Goal: Task Accomplishment & Management: Use online tool/utility

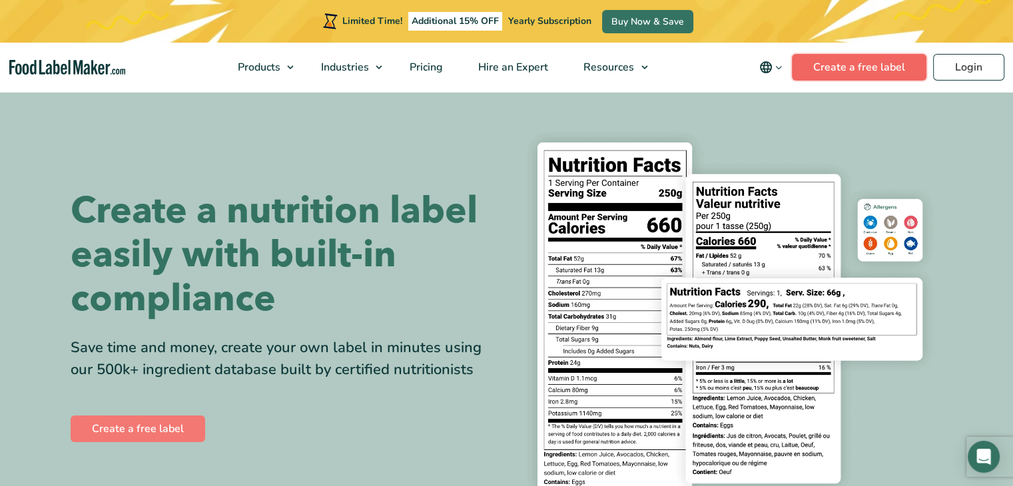
click at [838, 61] on link "Create a free label" at bounding box center [859, 67] width 135 height 27
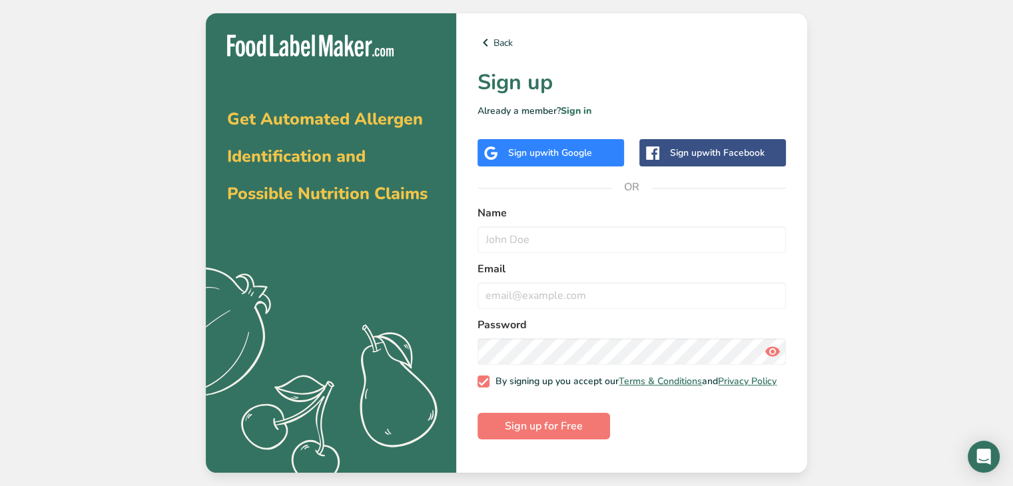
click at [587, 147] on span "with Google" at bounding box center [566, 153] width 52 height 13
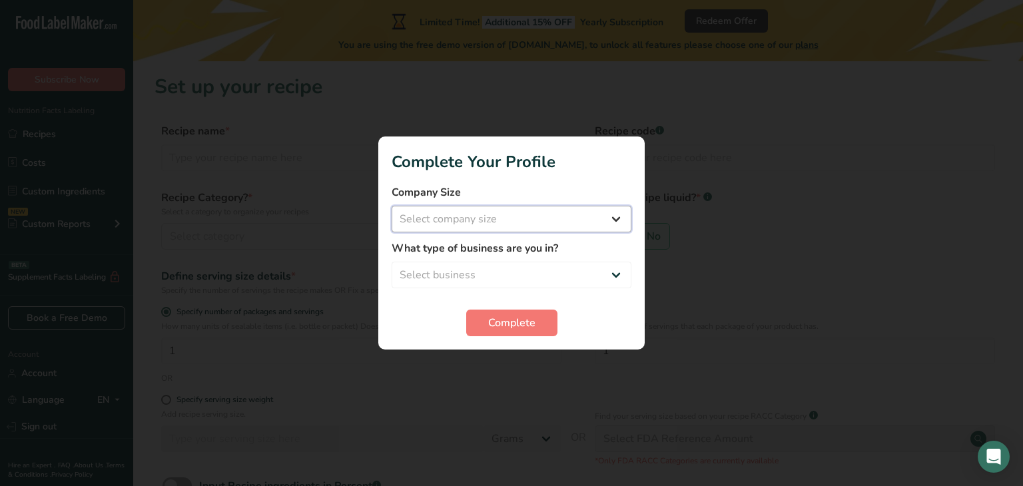
click at [528, 222] on select "Select company size Fewer than 10 Employees 10 to 50 Employees 51 to 500 Employ…" at bounding box center [512, 219] width 240 height 27
select select "1"
click at [392, 206] on select "Select company size Fewer than 10 Employees 10 to 50 Employees 51 to 500 Employ…" at bounding box center [512, 219] width 240 height 27
click at [499, 270] on select "Select business Packaged Food Manufacturer Restaurant & Cafe Bakery Meal Plans …" at bounding box center [512, 275] width 240 height 27
select select "1"
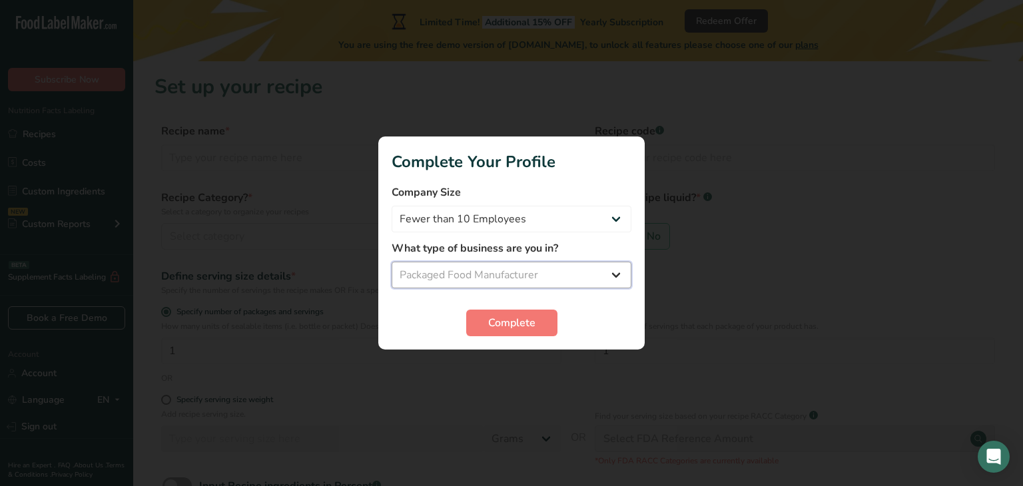
click at [392, 262] on select "Select business Packaged Food Manufacturer Restaurant & Cafe Bakery Meal Plans …" at bounding box center [512, 275] width 240 height 27
click at [513, 324] on span "Complete" at bounding box center [511, 323] width 47 height 16
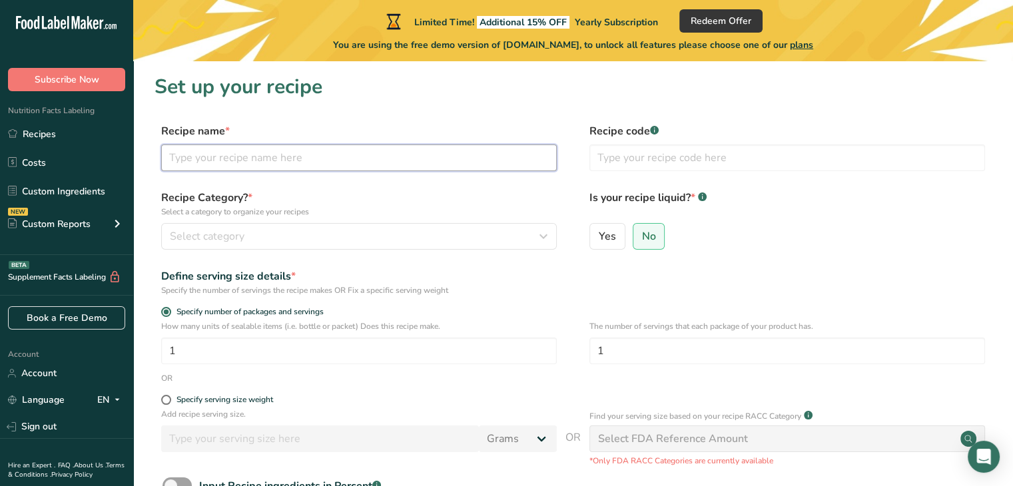
click at [364, 153] on input "text" at bounding box center [359, 158] width 396 height 27
type input "Minced Garlic"
click at [262, 236] on div "Select category" at bounding box center [355, 236] width 370 height 16
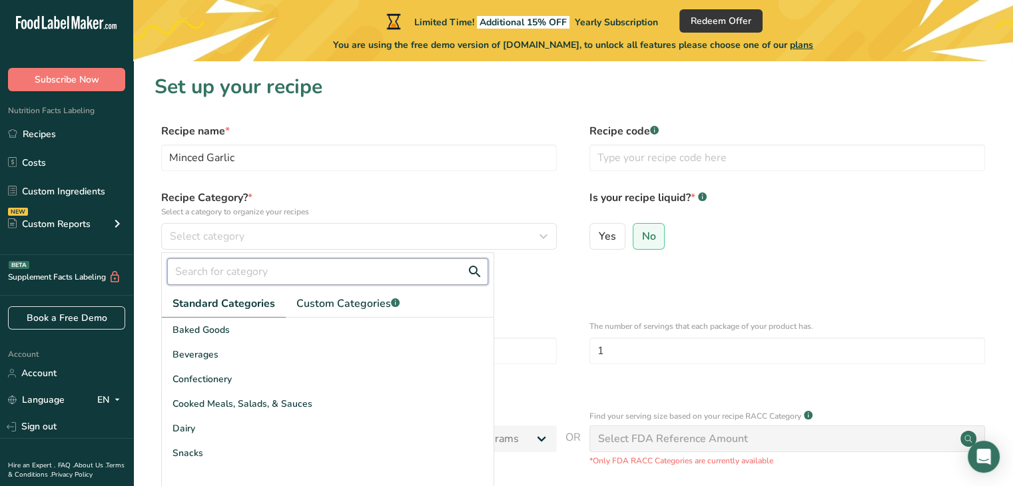
click at [325, 272] on input "text" at bounding box center [327, 271] width 321 height 27
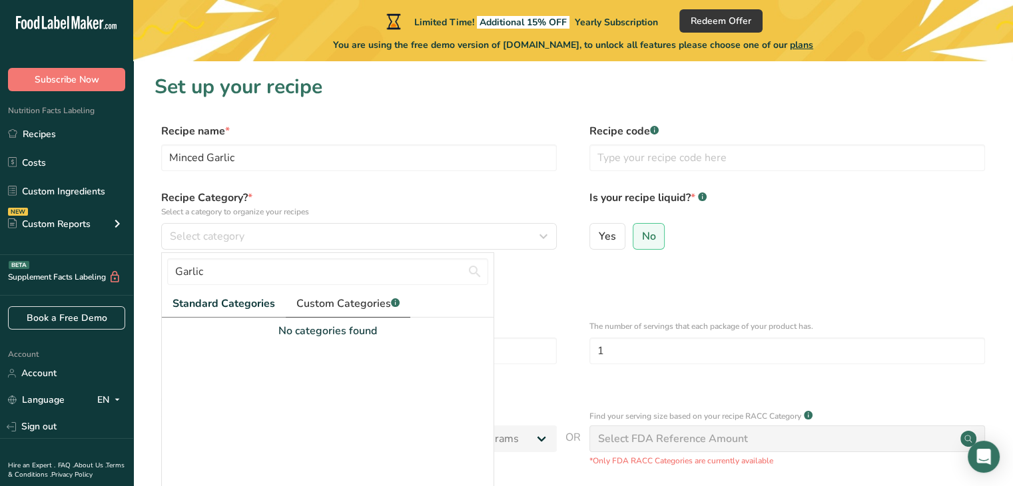
click at [372, 306] on span "Custom Categories .a-a{fill:#347362;}.b-a{fill:#fff;}" at bounding box center [347, 304] width 103 height 16
click at [190, 300] on span "Standard Categories" at bounding box center [222, 304] width 101 height 16
click at [217, 264] on input "Garlic" at bounding box center [327, 271] width 321 height 27
type input "G"
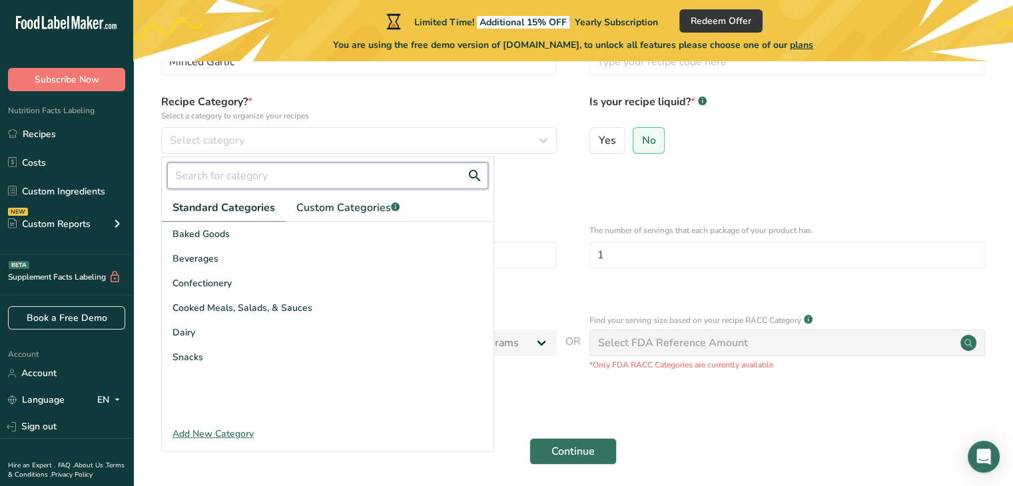
scroll to position [97, 0]
click at [200, 435] on div "Add New Category" at bounding box center [328, 433] width 332 height 14
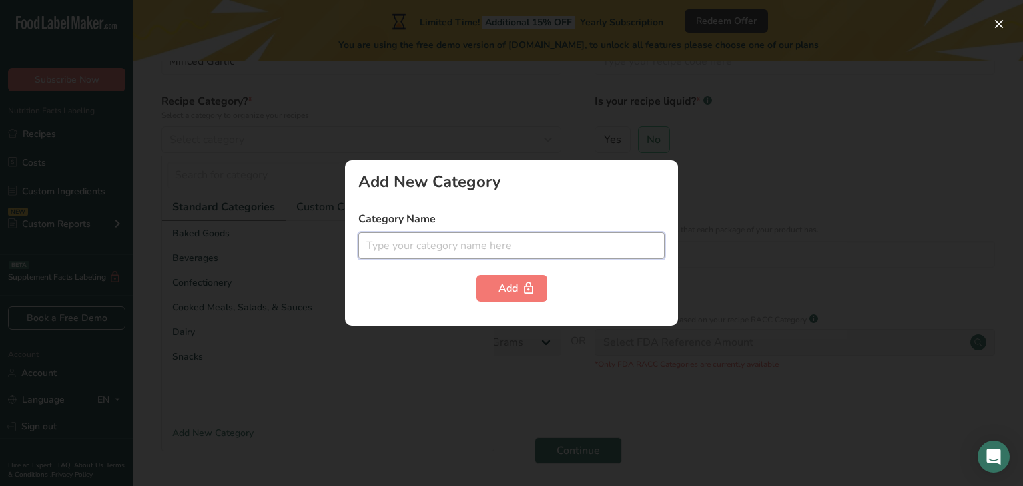
click at [432, 249] on input "text" at bounding box center [511, 245] width 306 height 27
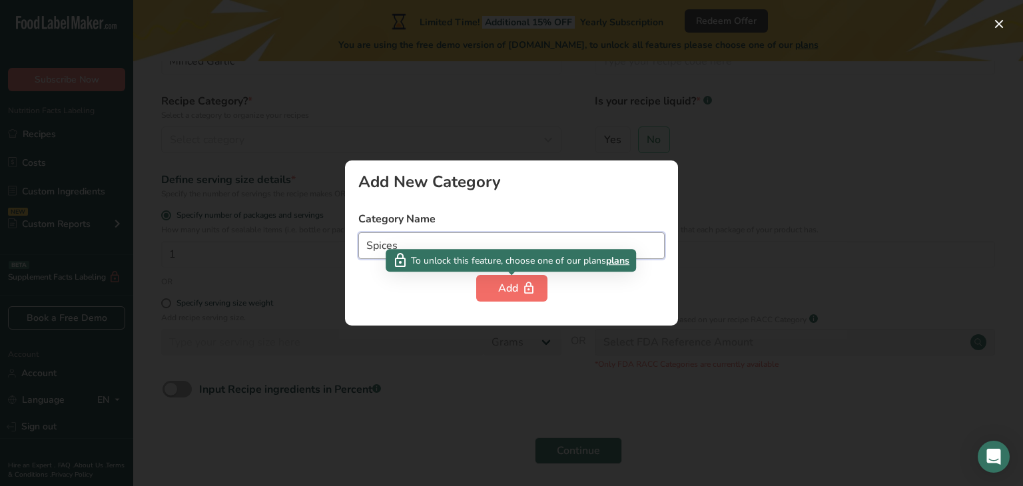
type input "Spices"
click at [510, 292] on div "Add" at bounding box center [511, 288] width 27 height 16
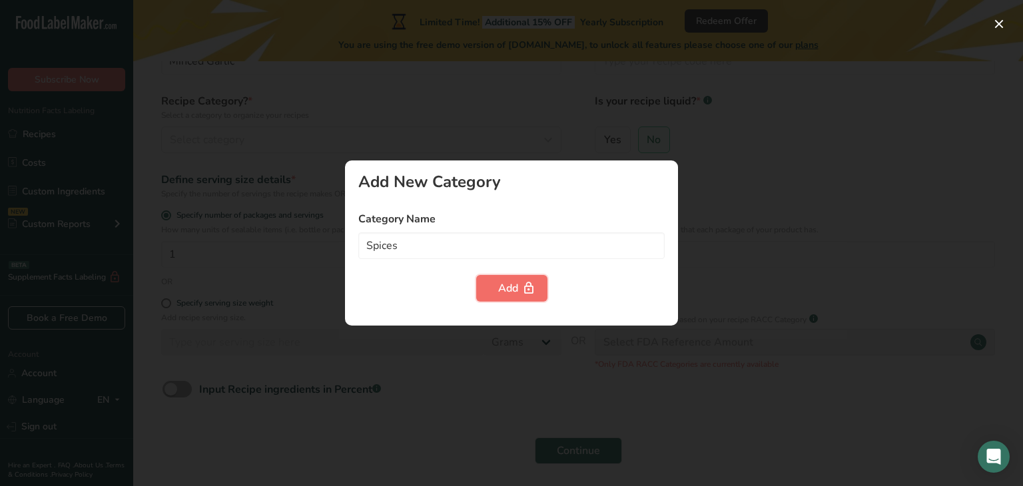
click at [510, 292] on div "Add" at bounding box center [511, 288] width 27 height 16
click at [824, 216] on div at bounding box center [511, 243] width 1023 height 486
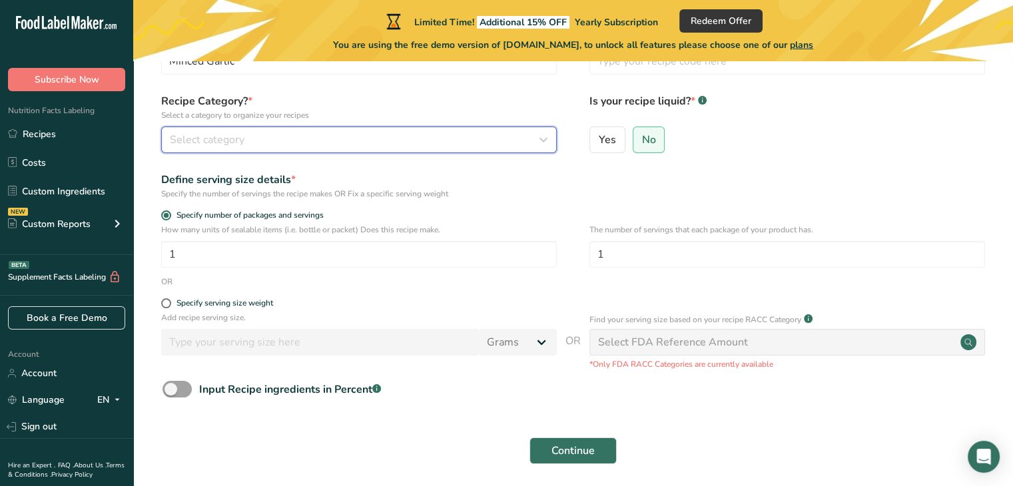
click at [462, 146] on div "Select category" at bounding box center [355, 140] width 370 height 16
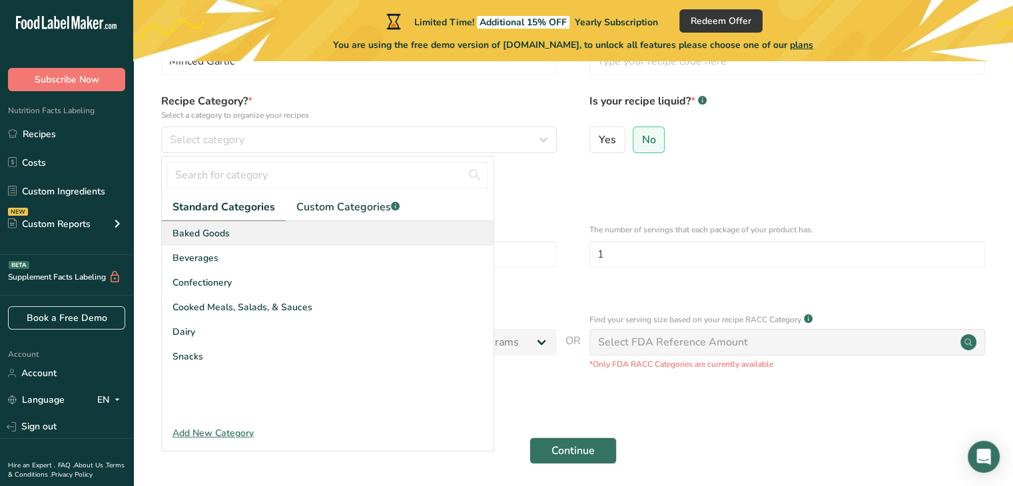
click at [238, 238] on div "Baked Goods" at bounding box center [328, 233] width 332 height 25
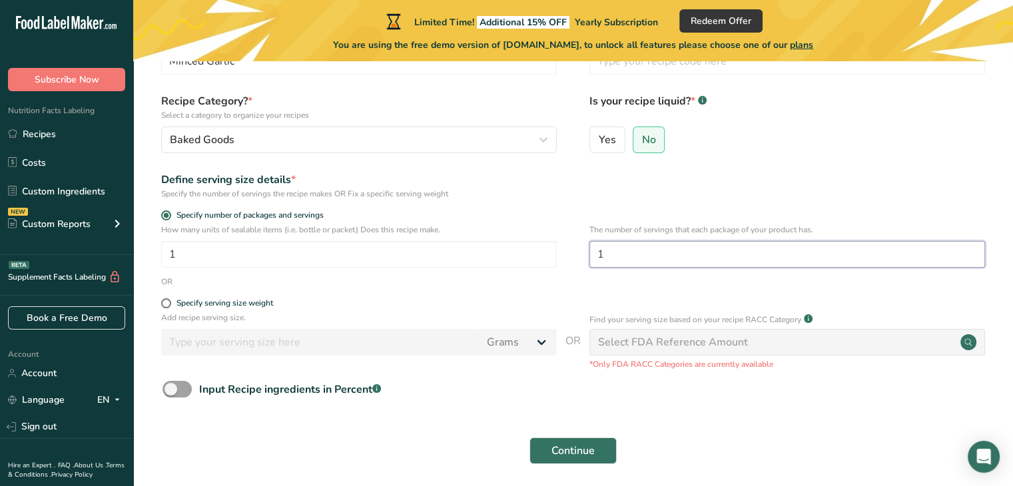
click at [700, 251] on input "1" at bounding box center [787, 254] width 396 height 27
type input "15"
click at [169, 307] on label "Specify serving size weight" at bounding box center [359, 303] width 396 height 10
click at [169, 307] on input "Specify serving size weight" at bounding box center [165, 303] width 9 height 9
radio input "true"
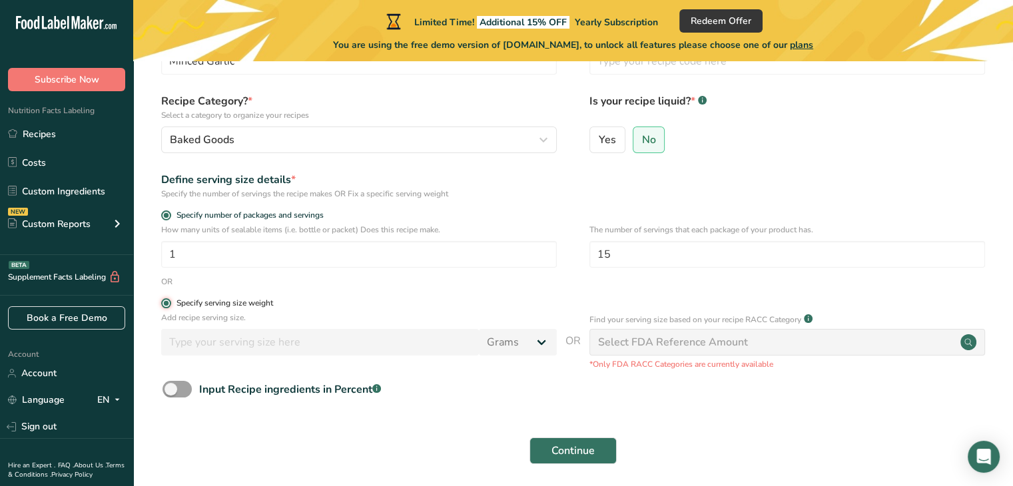
radio input "false"
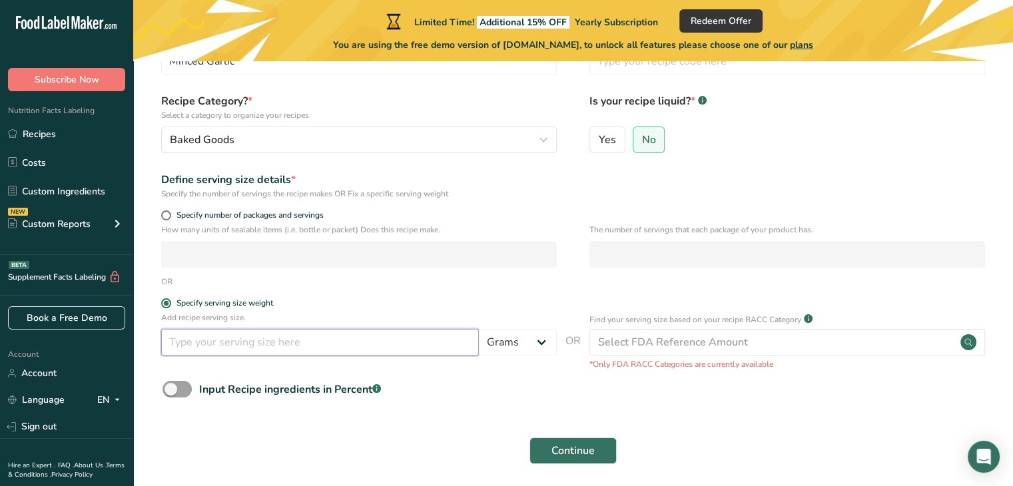
click at [270, 351] on input "number" at bounding box center [320, 342] width 318 height 27
type input "1"
click at [527, 334] on select "Grams kg mg mcg lb oz l mL fl oz tbsp tsp cup qt gallon" at bounding box center [518, 342] width 78 height 27
select select "20"
click at [479, 329] on select "Grams kg mg mcg lb oz l mL fl oz tbsp tsp cup qt gallon" at bounding box center [518, 342] width 78 height 27
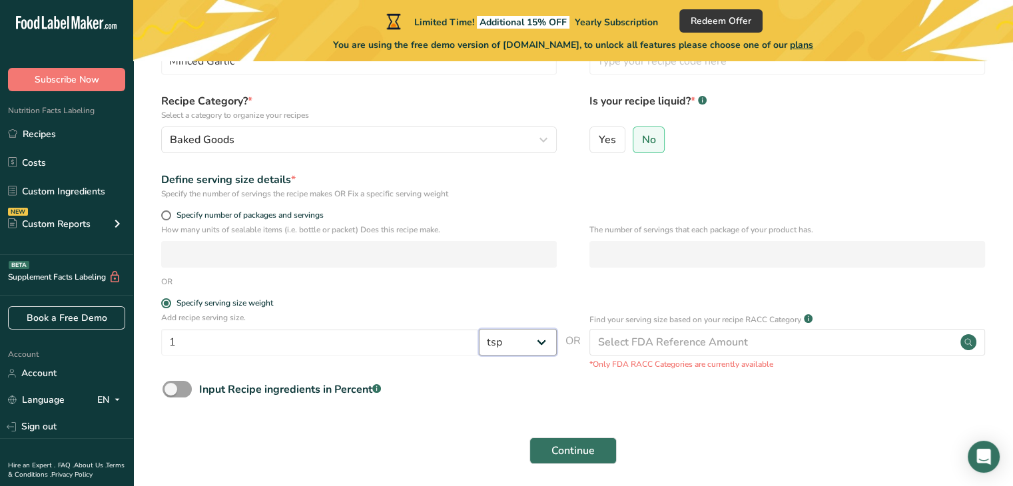
select select "22"
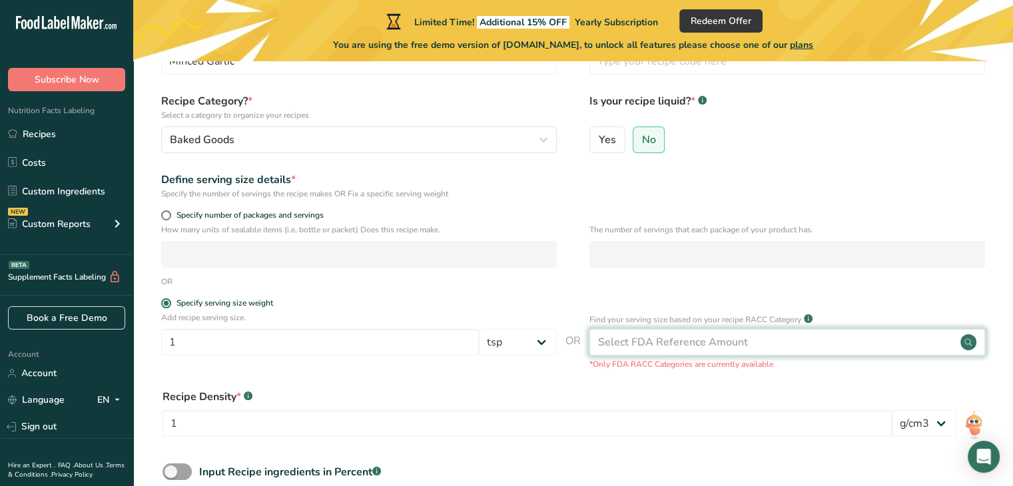
click at [706, 347] on div "Select FDA Reference Amount" at bounding box center [673, 342] width 150 height 16
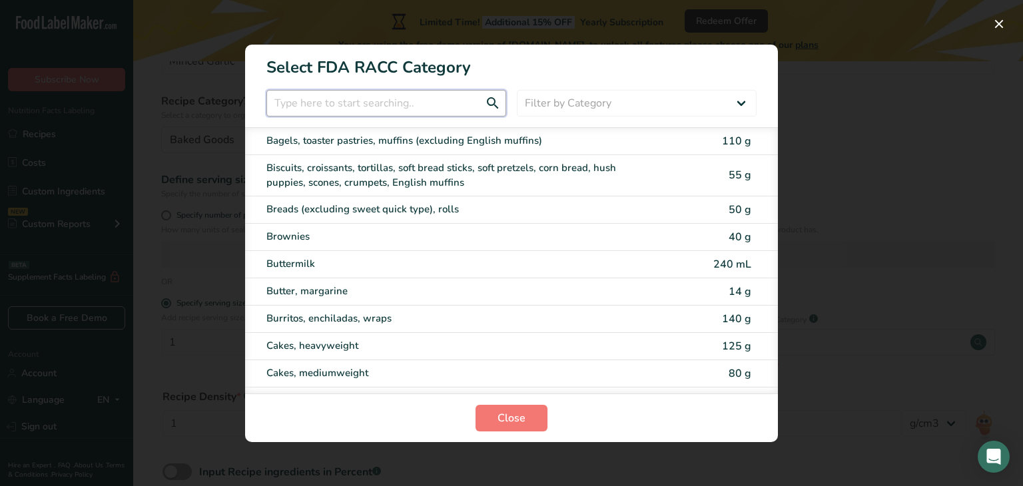
click at [438, 102] on input "RACC Category Selection Modal" at bounding box center [386, 103] width 240 height 27
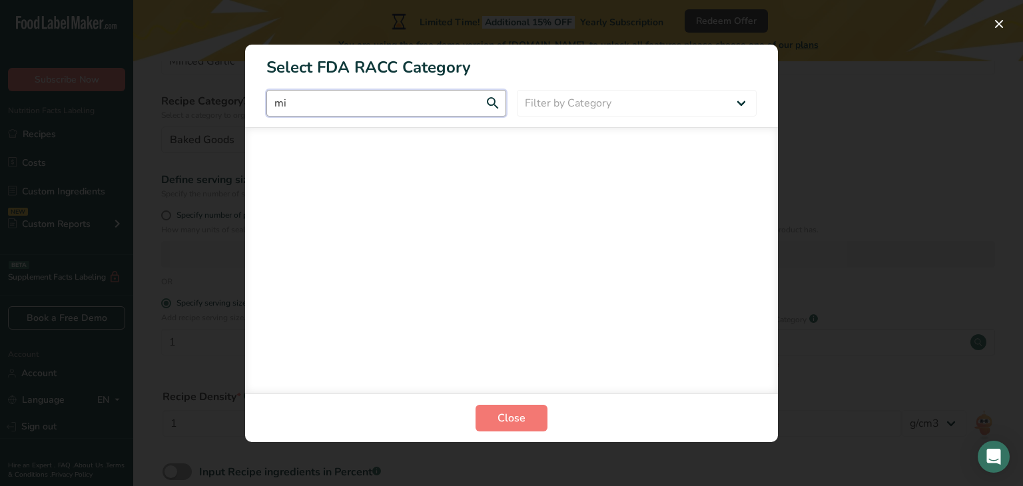
type input "m"
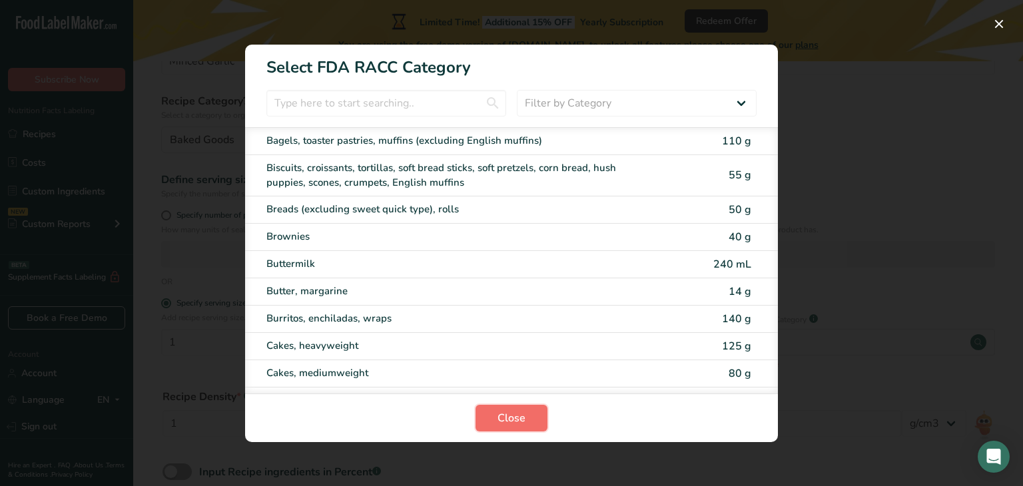
click at [515, 420] on span "Close" at bounding box center [512, 418] width 28 height 16
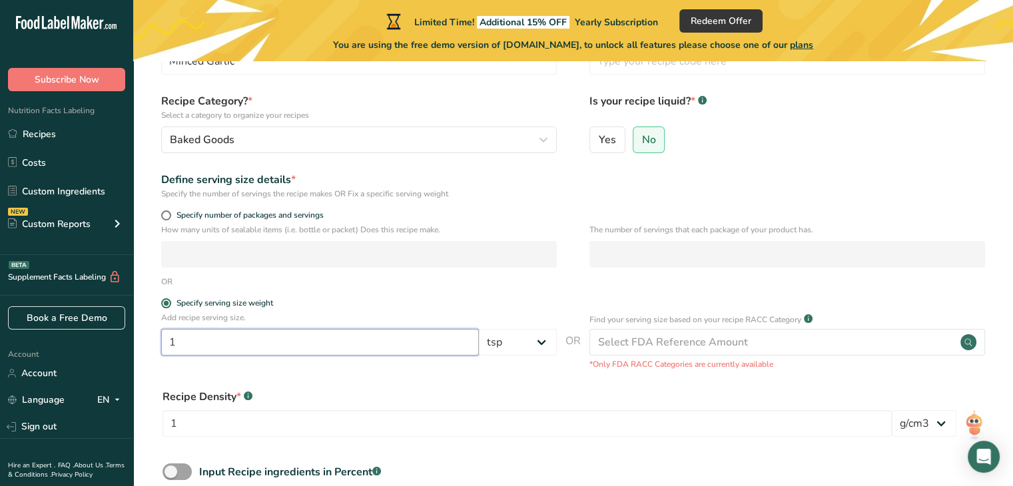
click at [386, 342] on input "1" at bounding box center [320, 342] width 318 height 27
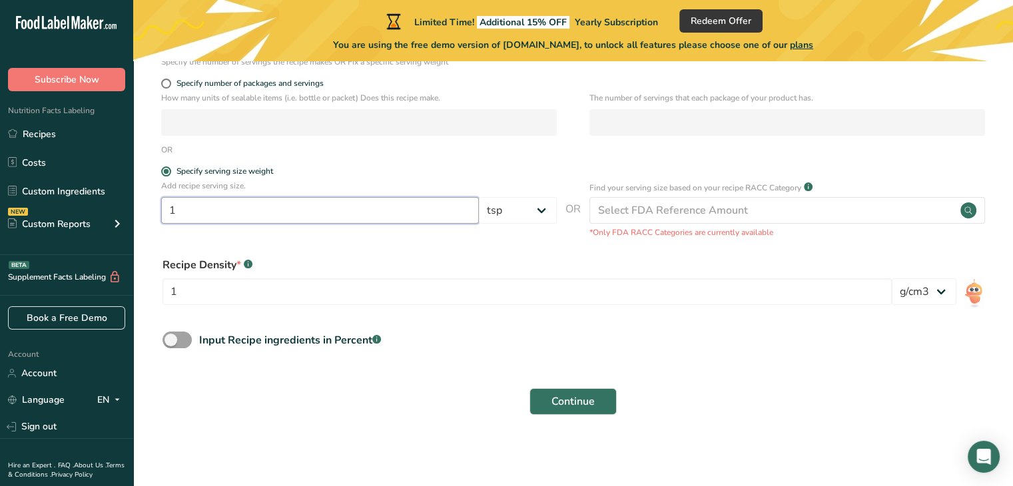
scroll to position [230, 0]
click at [594, 408] on span "Continue" at bounding box center [572, 401] width 43 height 16
